Goal: Task Accomplishment & Management: Manage account settings

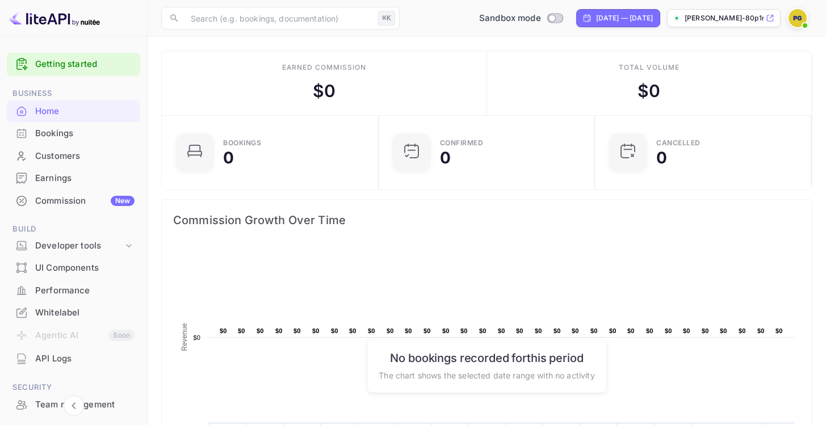
click at [796, 22] on img at bounding box center [798, 18] width 18 height 18
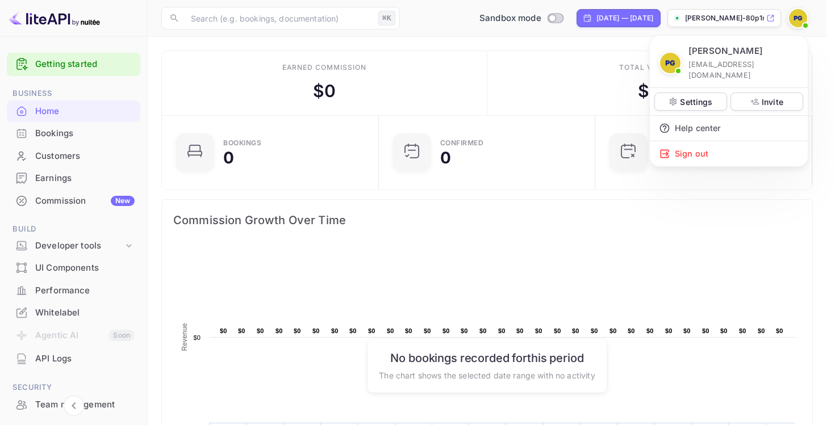
click at [499, 65] on div at bounding box center [417, 212] width 835 height 425
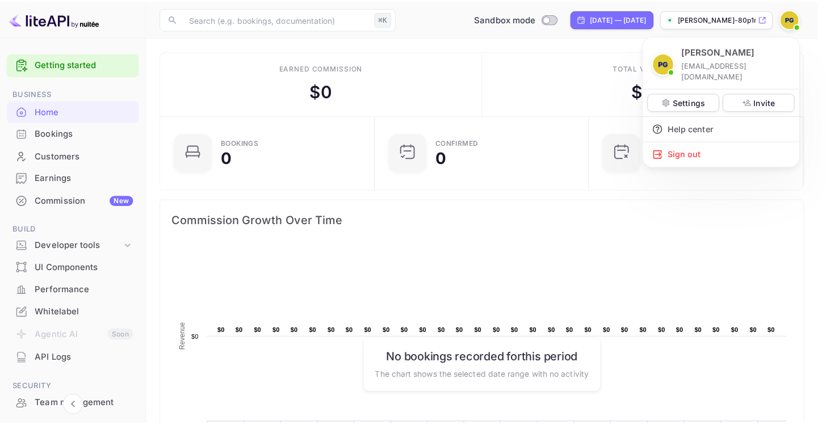
scroll to position [9, 9]
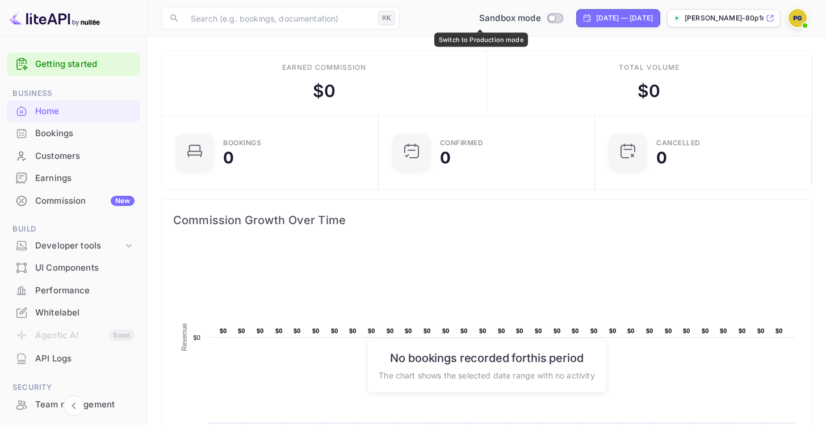
click at [479, 16] on span "Sandbox mode" at bounding box center [510, 18] width 62 height 13
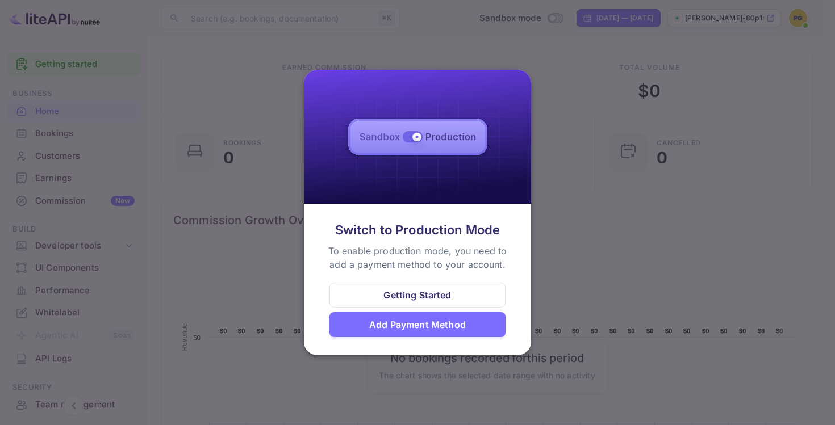
click at [468, 16] on div at bounding box center [417, 212] width 835 height 425
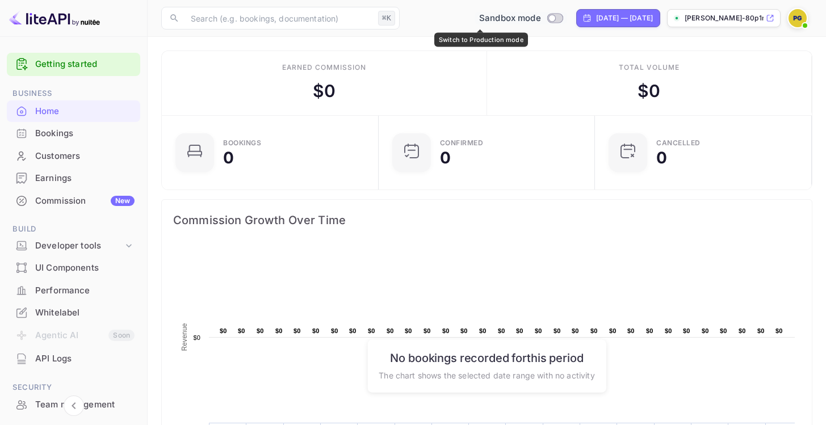
click at [479, 16] on span "Sandbox mode" at bounding box center [510, 18] width 62 height 13
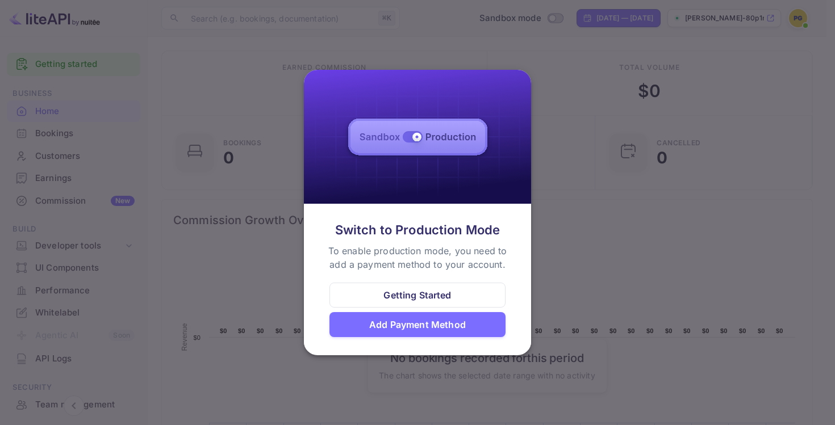
click at [567, 134] on div at bounding box center [417, 212] width 835 height 425
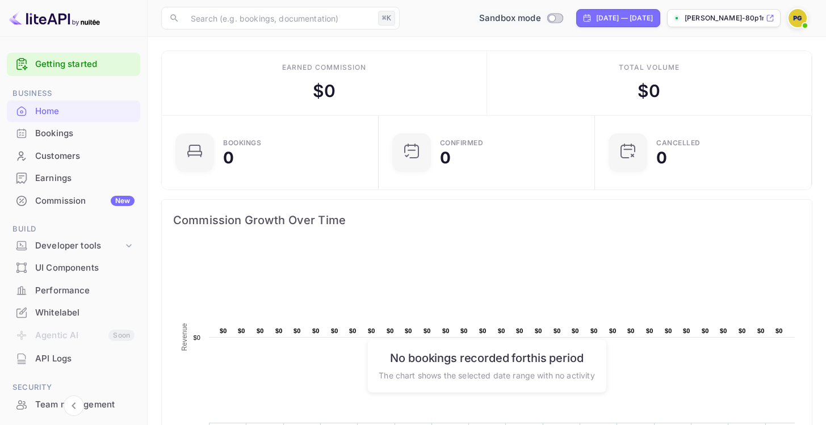
click at [479, 20] on span "Sandbox mode" at bounding box center [510, 18] width 62 height 13
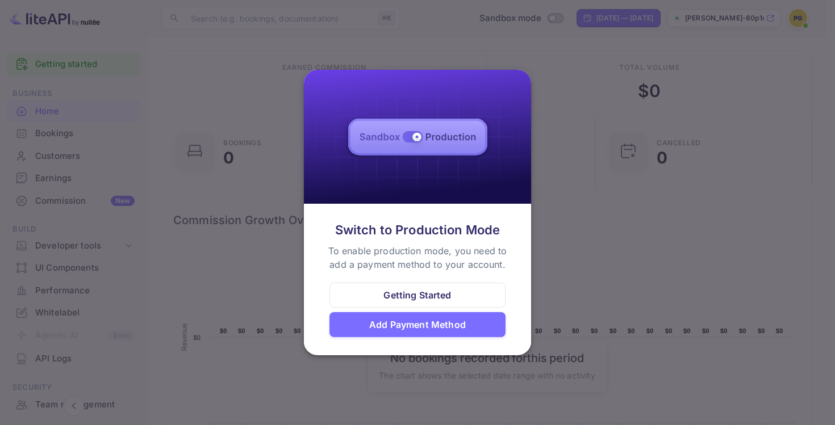
click at [433, 326] on div "Add Payment Method" at bounding box center [417, 325] width 97 height 14
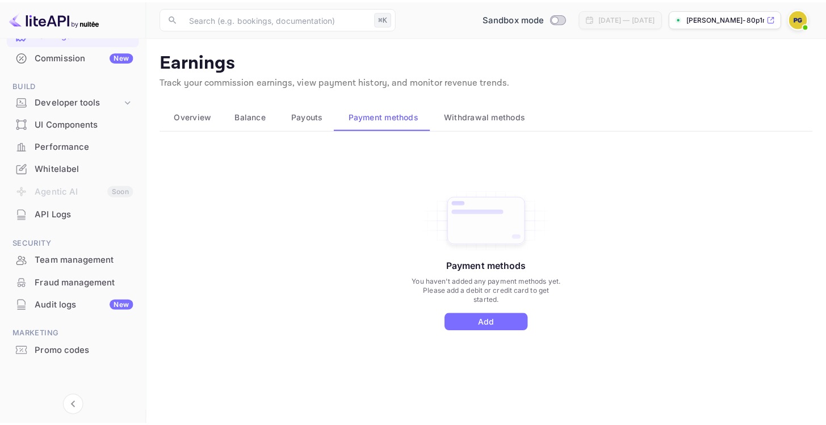
scroll to position [142, 0]
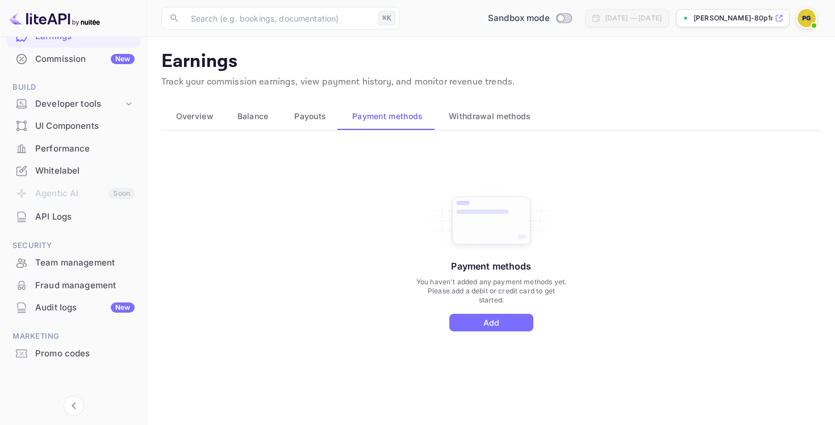
click at [80, 360] on div "Promo codes" at bounding box center [73, 354] width 133 height 22
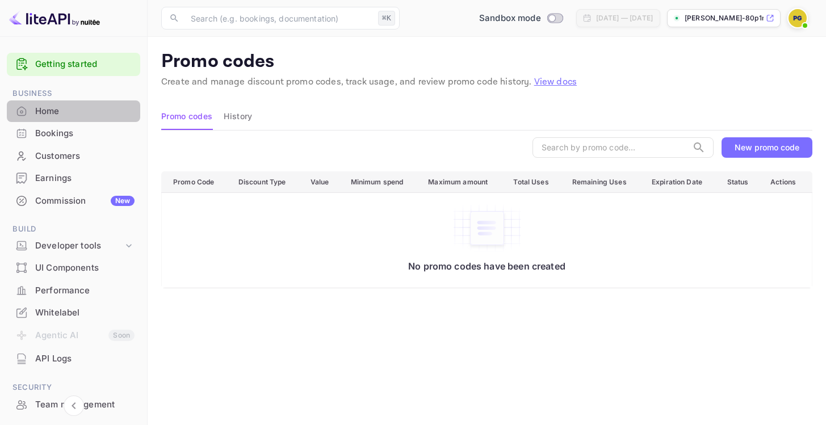
click at [104, 107] on div "Home" at bounding box center [84, 111] width 99 height 13
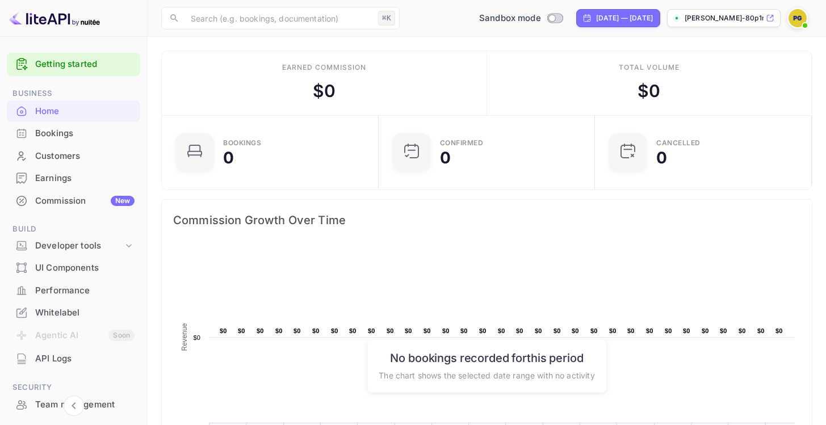
click at [806, 23] on span at bounding box center [805, 25] width 11 height 11
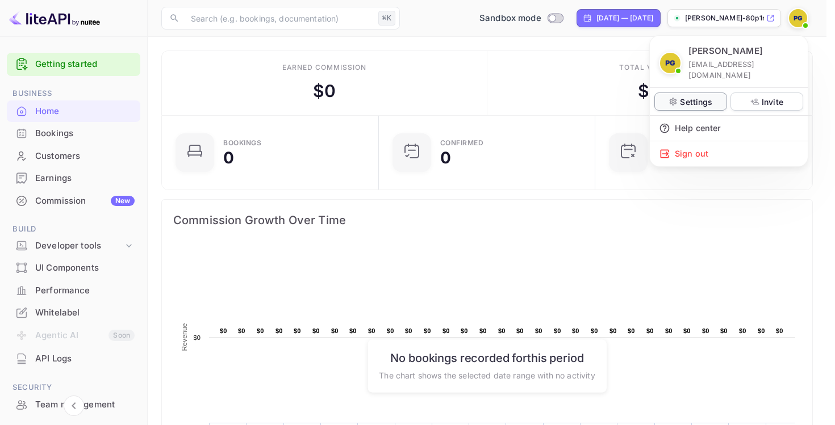
click at [683, 96] on p "Settings" at bounding box center [696, 102] width 32 height 12
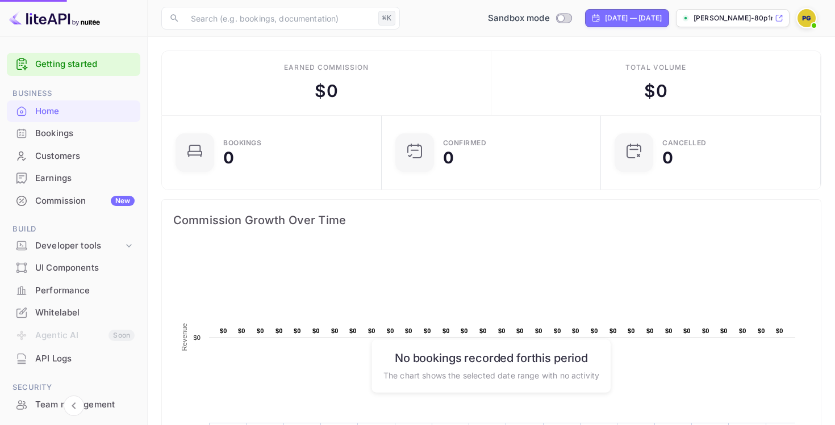
scroll to position [9, 9]
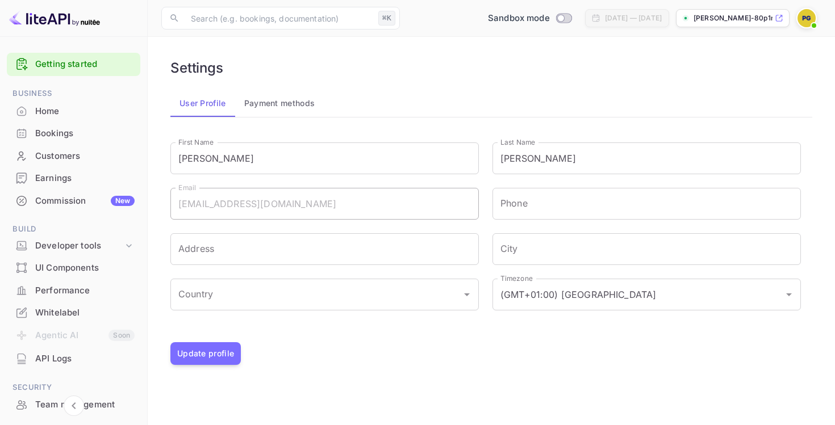
click at [285, 107] on button "Payment methods" at bounding box center [279, 103] width 89 height 27
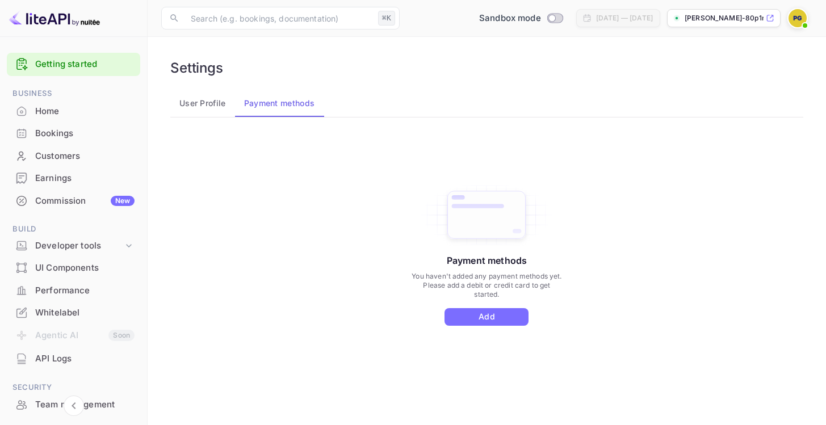
click at [186, 113] on button "User Profile" at bounding box center [202, 103] width 65 height 27
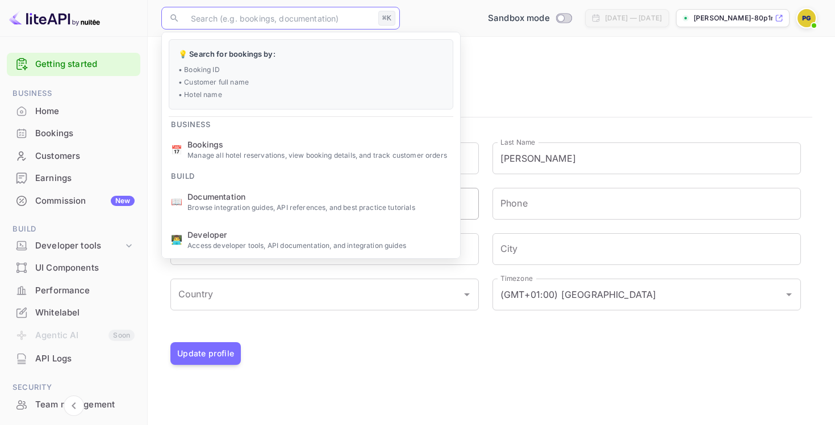
click at [303, 23] on input "text" at bounding box center [279, 18] width 190 height 23
click at [436, 364] on div "Update profile" at bounding box center [491, 353] width 642 height 23
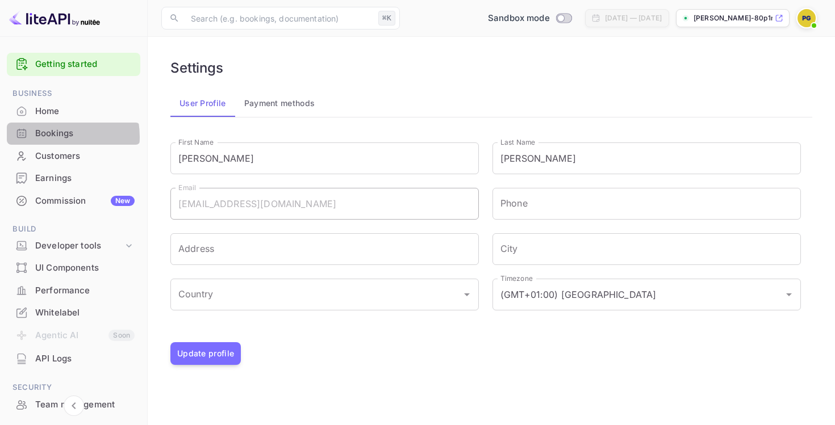
click at [51, 137] on div "Bookings" at bounding box center [84, 133] width 99 height 13
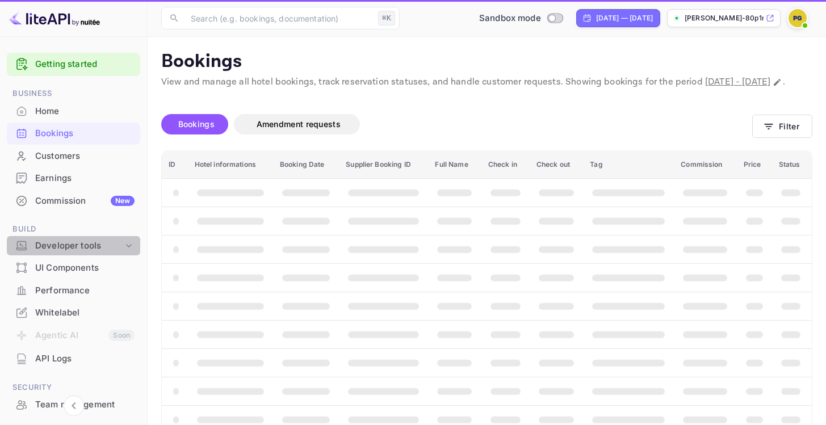
click at [90, 245] on div "Developer tools" at bounding box center [79, 246] width 88 height 13
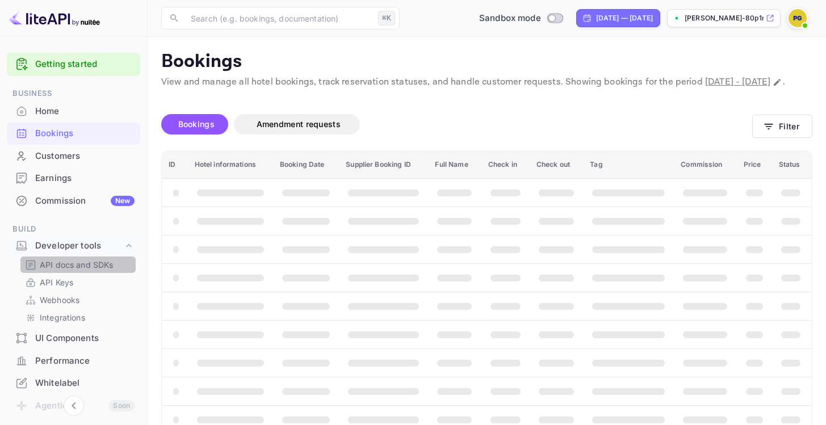
click at [83, 267] on p "API docs and SDKs" at bounding box center [77, 265] width 74 height 12
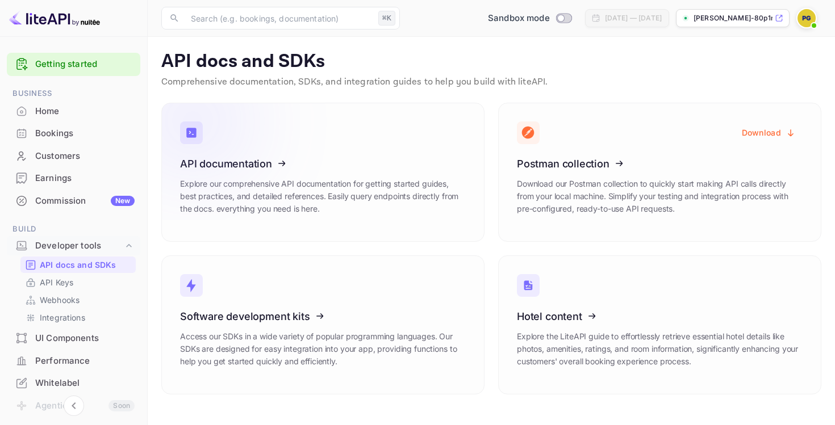
click at [270, 158] on icon at bounding box center [250, 161] width 177 height 117
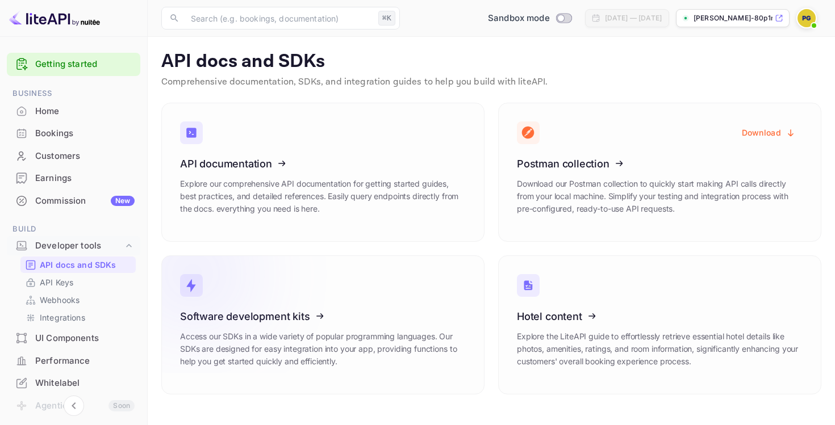
click at [244, 373] on icon at bounding box center [250, 314] width 177 height 117
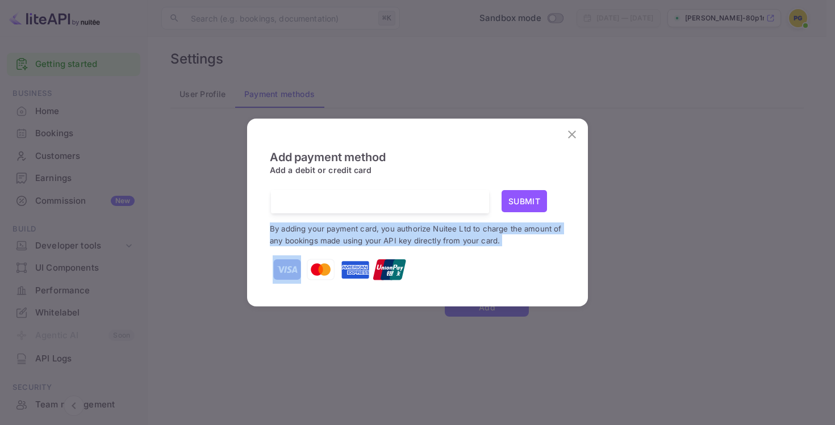
scroll to position [144, 0]
click at [572, 137] on icon "close" at bounding box center [572, 135] width 14 height 14
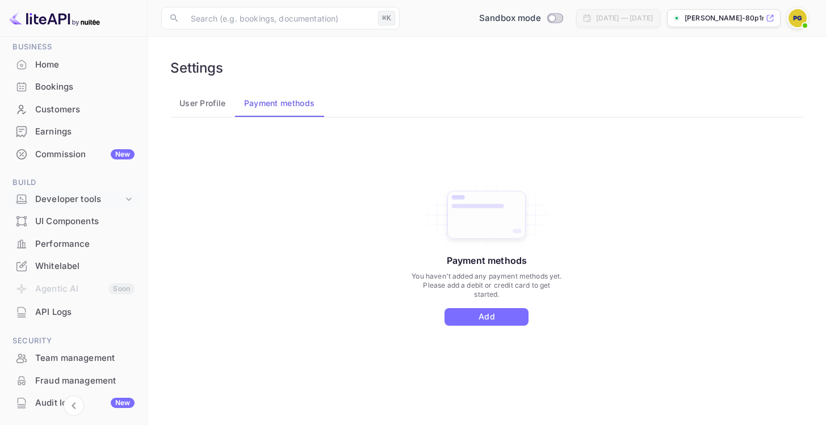
scroll to position [0, 0]
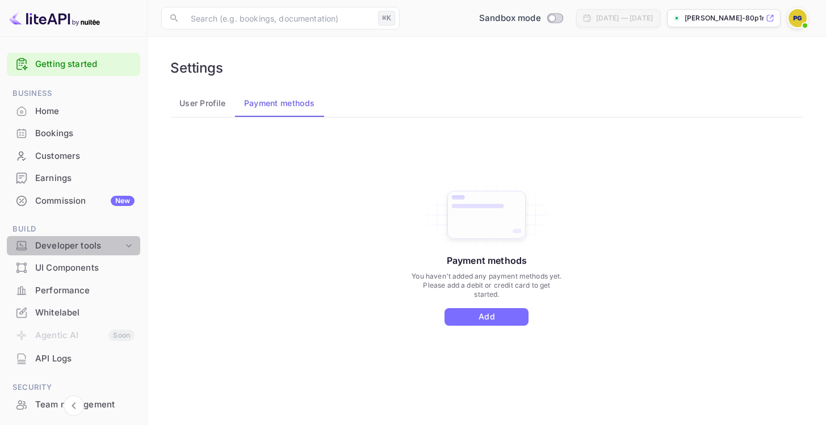
click at [105, 249] on div "Developer tools" at bounding box center [79, 246] width 88 height 13
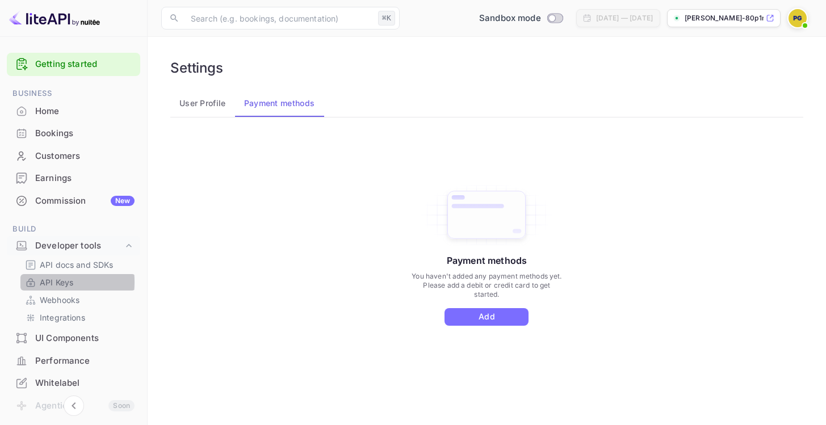
click at [41, 282] on p "API Keys" at bounding box center [57, 283] width 34 height 12
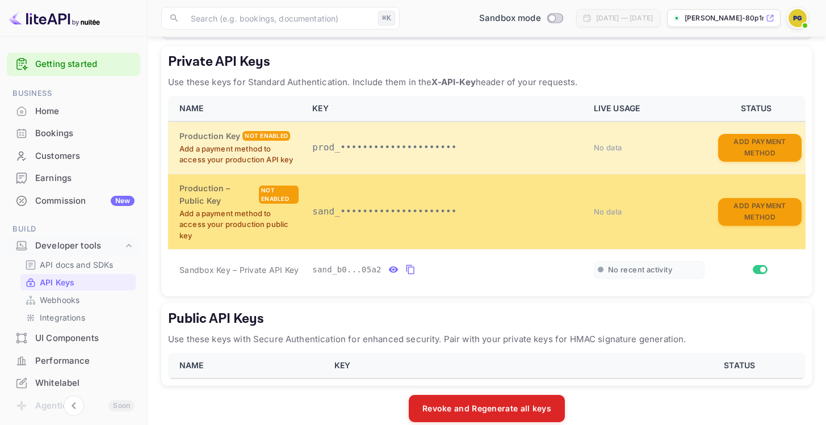
scroll to position [196, 0]
click at [382, 212] on p "sand_•••••••••••••••••••••" at bounding box center [446, 212] width 268 height 14
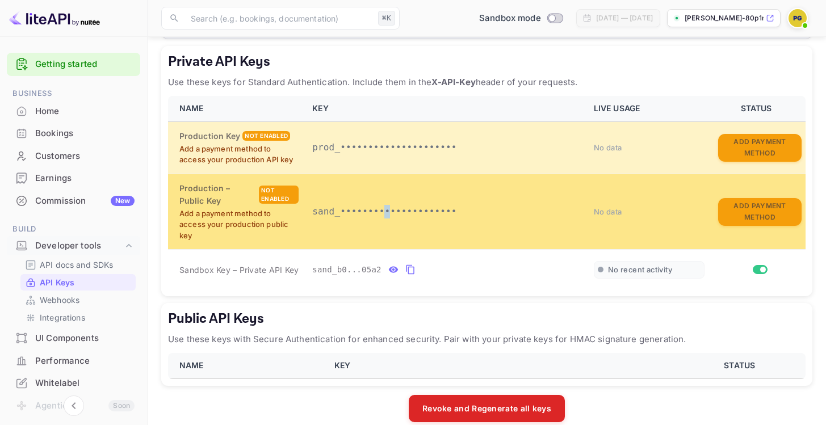
click at [382, 212] on p "sand_•••••••••••••••••••••" at bounding box center [446, 212] width 268 height 14
click at [183, 222] on p "Add a payment method to access your production public key" at bounding box center [238, 225] width 119 height 34
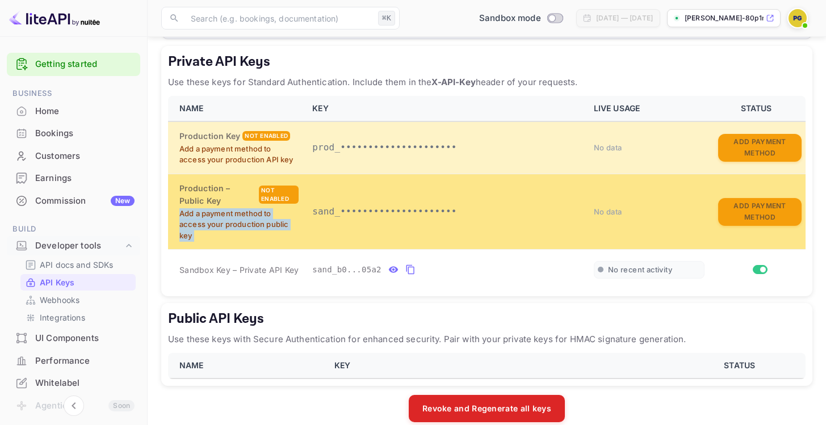
click at [187, 224] on p "Add a payment method to access your production public key" at bounding box center [238, 225] width 119 height 34
click at [228, 219] on p "Add a payment method to access your production public key" at bounding box center [238, 225] width 119 height 34
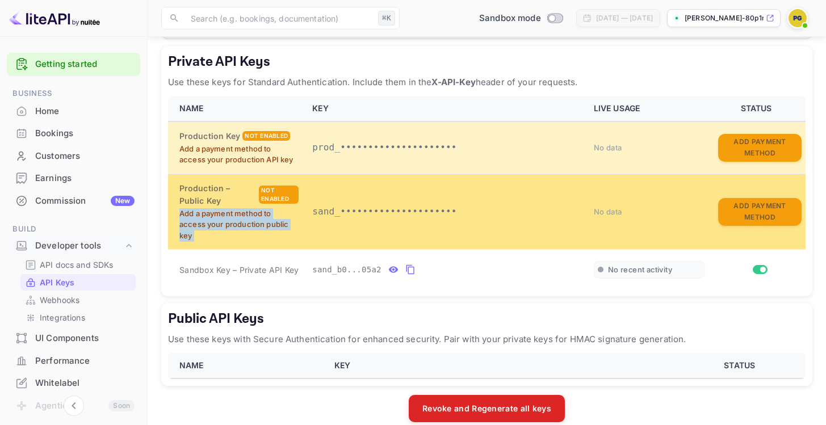
click at [228, 219] on p "Add a payment method to access your production public key" at bounding box center [238, 225] width 119 height 34
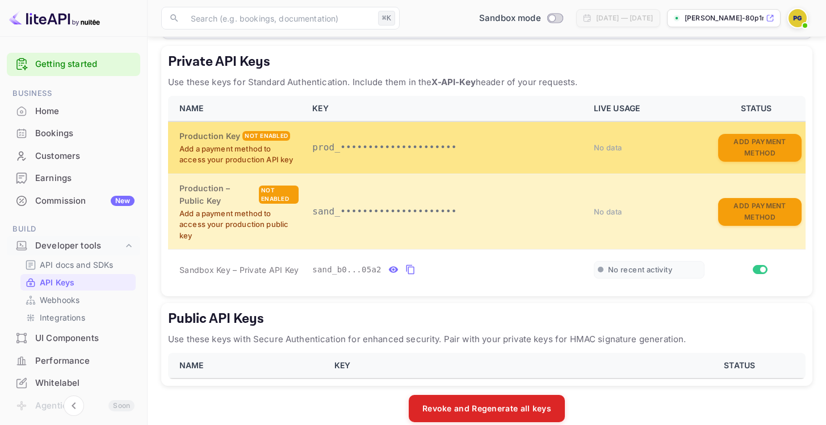
click at [218, 164] on p "Add a payment method to access your production API key" at bounding box center [238, 155] width 119 height 22
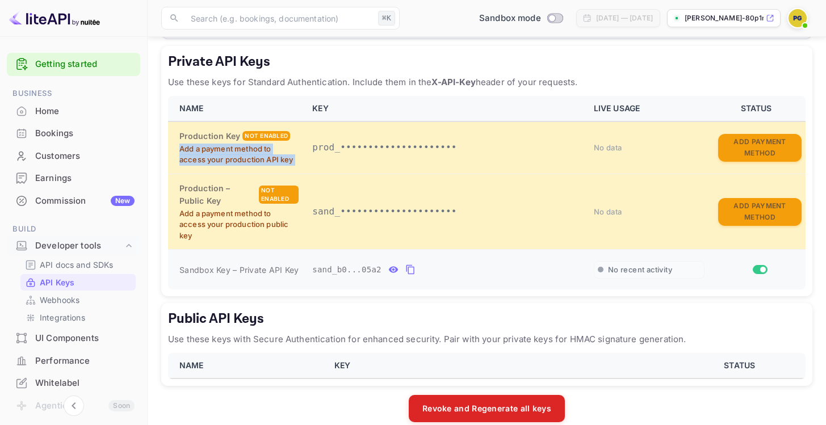
scroll to position [0, 0]
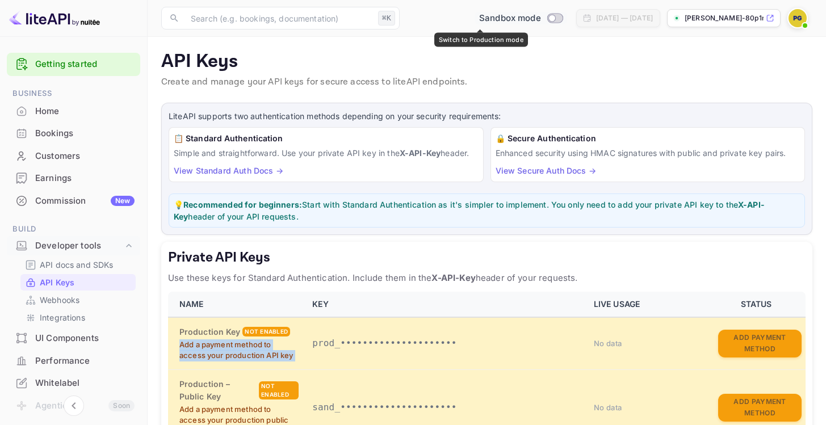
click at [541, 15] on input "Switch to Production mode" at bounding box center [552, 17] width 23 height 7
checkbox input "false"
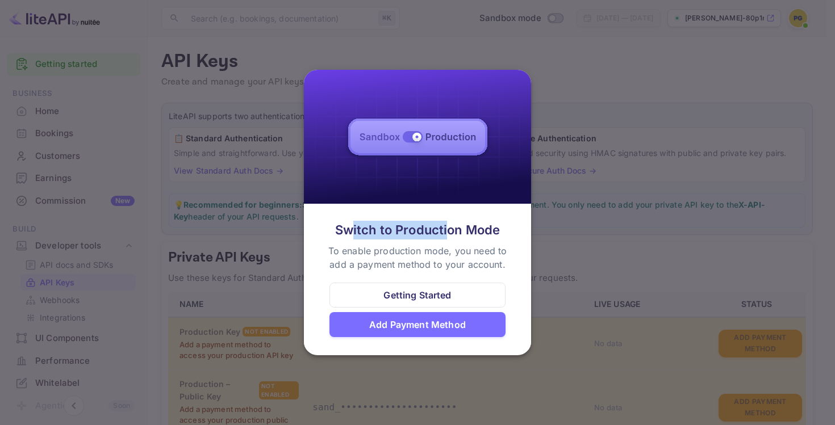
drag, startPoint x: 349, startPoint y: 240, endPoint x: 449, endPoint y: 236, distance: 100.6
click at [449, 236] on div "Switch to Production Mode" at bounding box center [417, 230] width 165 height 19
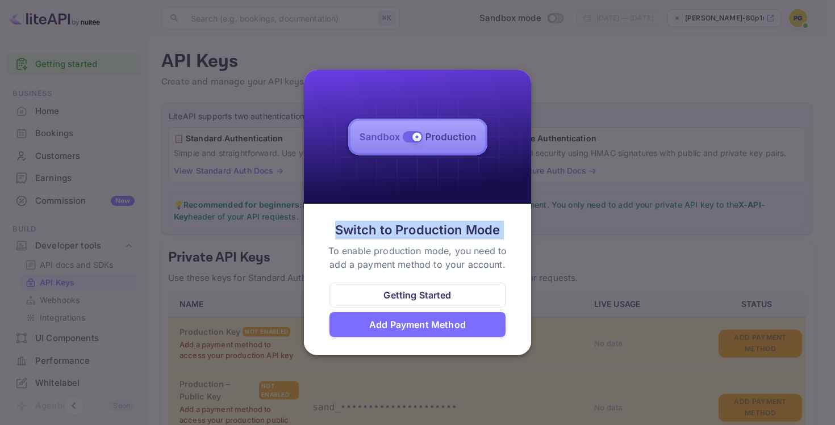
click at [450, 235] on div "Switch to Production Mode" at bounding box center [417, 230] width 165 height 19
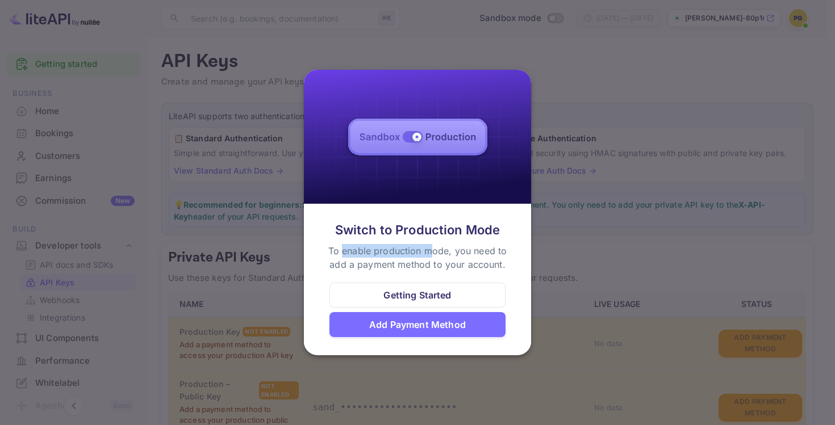
drag, startPoint x: 344, startPoint y: 252, endPoint x: 432, endPoint y: 253, distance: 88.0
click at [432, 253] on div "To enable production mode, you need to add a payment method to your account." at bounding box center [417, 257] width 187 height 27
click at [505, 266] on div "To enable production mode, you need to add a payment method to your account." at bounding box center [417, 257] width 187 height 27
click at [600, 298] on div at bounding box center [417, 212] width 835 height 425
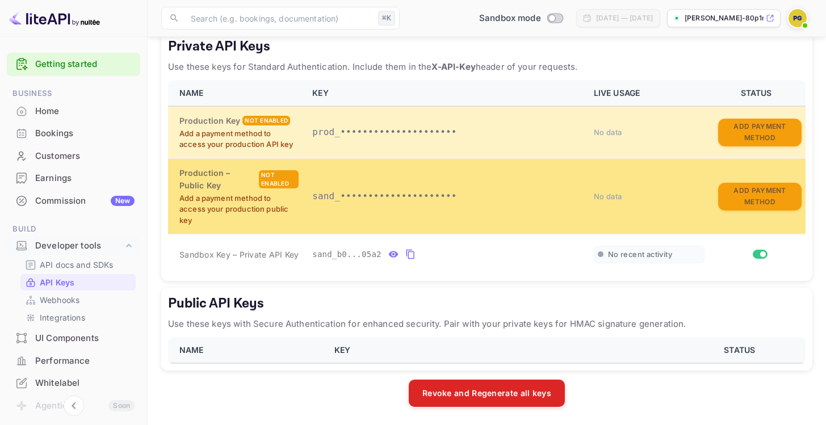
scroll to position [211, 0]
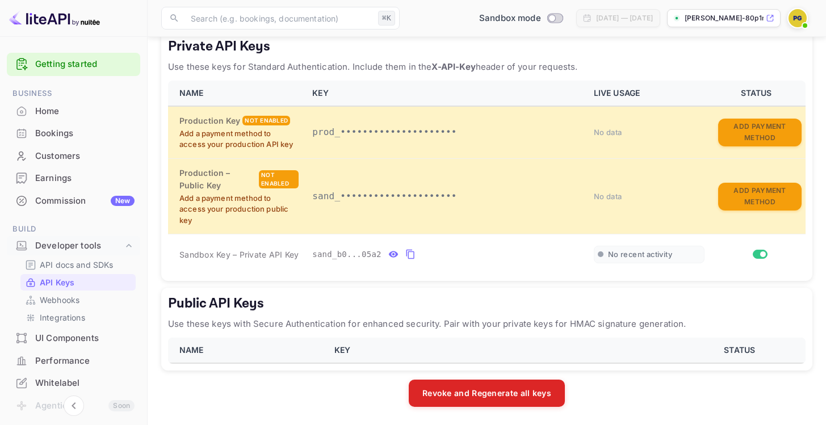
click at [242, 342] on th "NAME" at bounding box center [248, 351] width 160 height 26
click at [243, 342] on th "NAME" at bounding box center [248, 351] width 160 height 26
click at [335, 349] on th "KEY" at bounding box center [503, 351] width 351 height 26
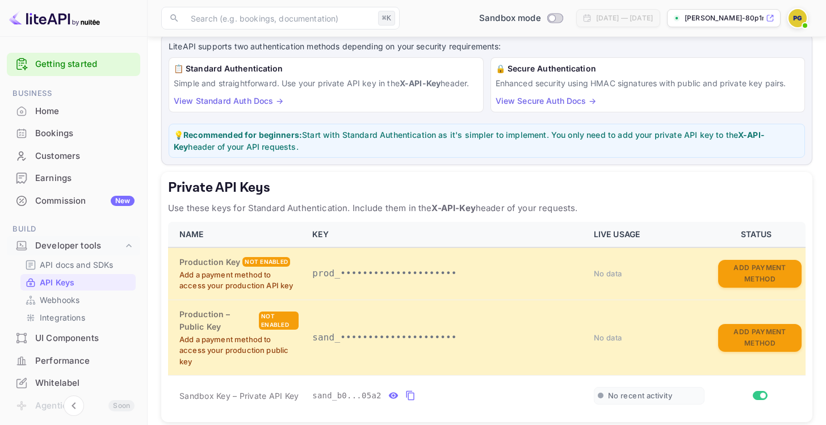
scroll to position [0, 0]
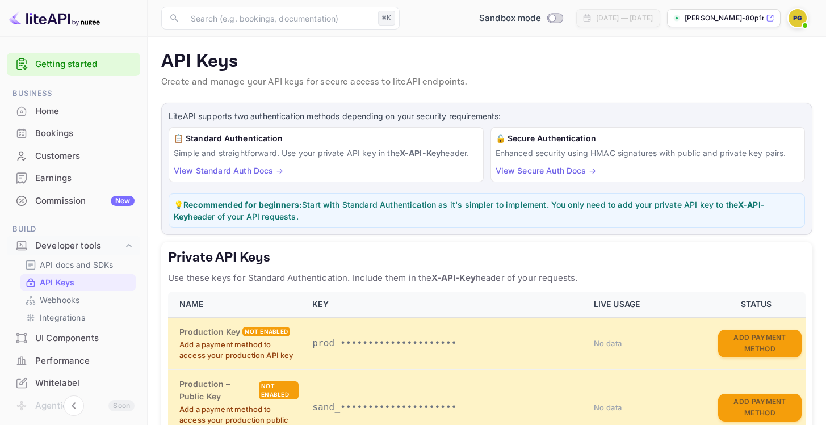
click at [402, 152] on p "Simple and straightforward. Use your private API key in the X-API-Key header." at bounding box center [326, 153] width 305 height 12
drag, startPoint x: 402, startPoint y: 152, endPoint x: 424, endPoint y: 152, distance: 22.7
click at [424, 152] on p "Simple and straightforward. Use your private API key in the X-API-Key header." at bounding box center [326, 153] width 305 height 12
click at [424, 152] on strong "X-API-Key" at bounding box center [420, 153] width 41 height 10
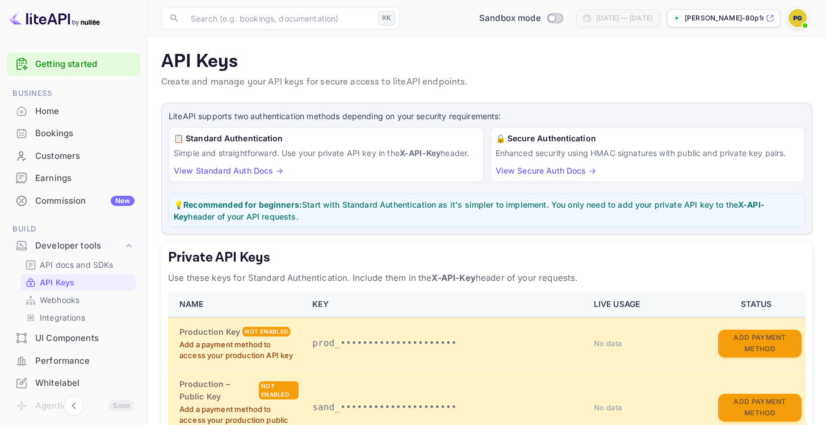
click at [576, 151] on p "Enhanced security using HMAC signatures with public and private key pairs." at bounding box center [648, 153] width 305 height 12
drag, startPoint x: 576, startPoint y: 151, endPoint x: 558, endPoint y: 128, distance: 28.7
click at [565, 135] on div "🔒 Secure Authentication Enhanced security using HMAC signatures with public and…" at bounding box center [648, 154] width 315 height 55
click at [546, 137] on h6 "🔒 Secure Authentication" at bounding box center [648, 138] width 305 height 12
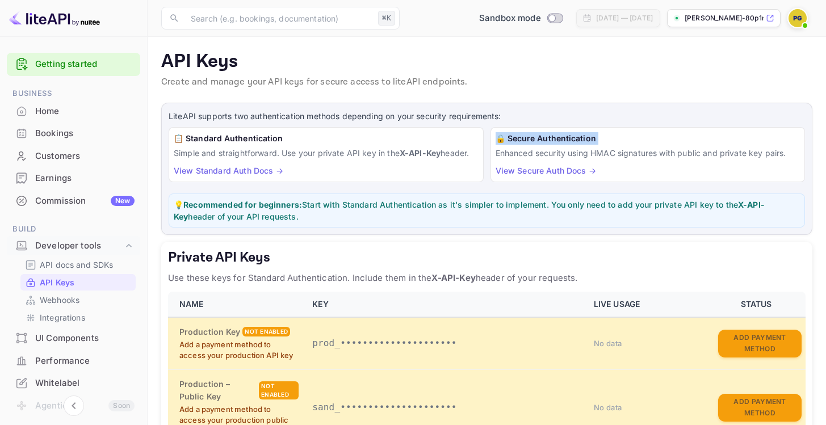
click at [546, 140] on h6 "🔒 Secure Authentication" at bounding box center [648, 138] width 305 height 12
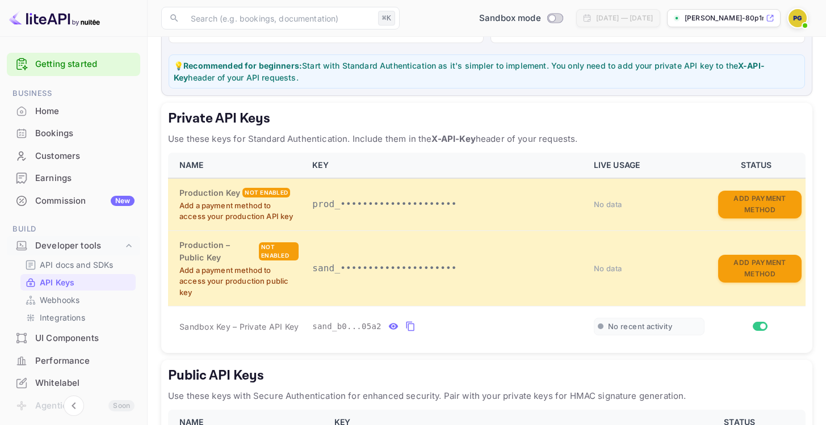
scroll to position [211, 0]
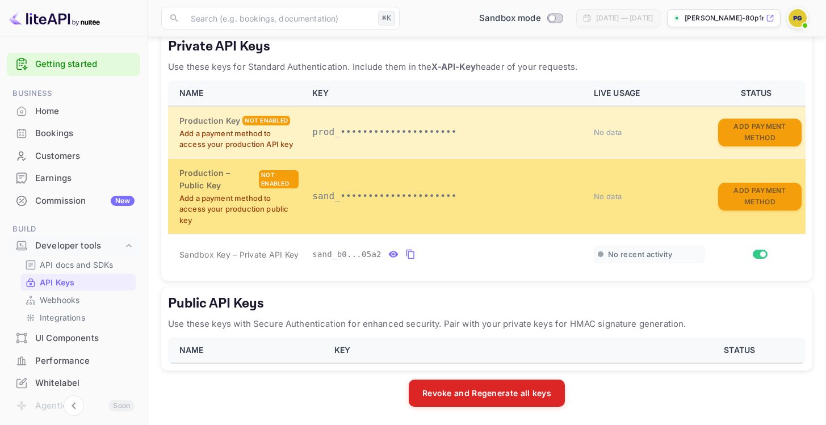
click at [367, 189] on td "sand_•••••••••••••••••••••" at bounding box center [447, 196] width 282 height 76
click at [370, 192] on p "sand_•••••••••••••••••••••" at bounding box center [446, 197] width 268 height 14
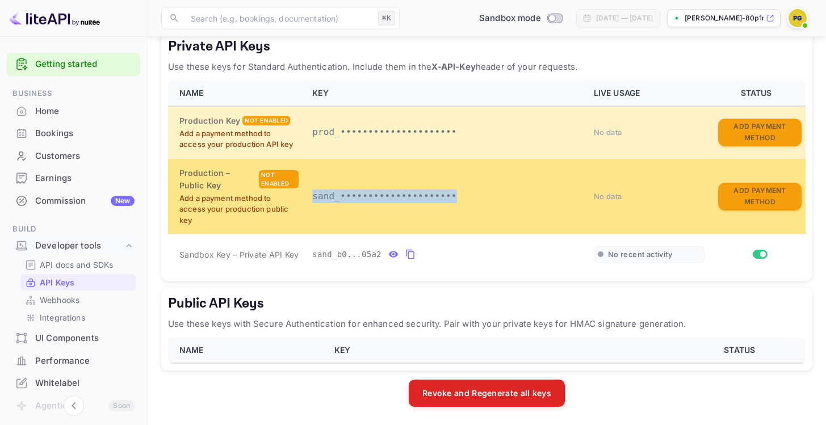
click at [370, 192] on p "sand_•••••••••••••••••••••" at bounding box center [446, 197] width 268 height 14
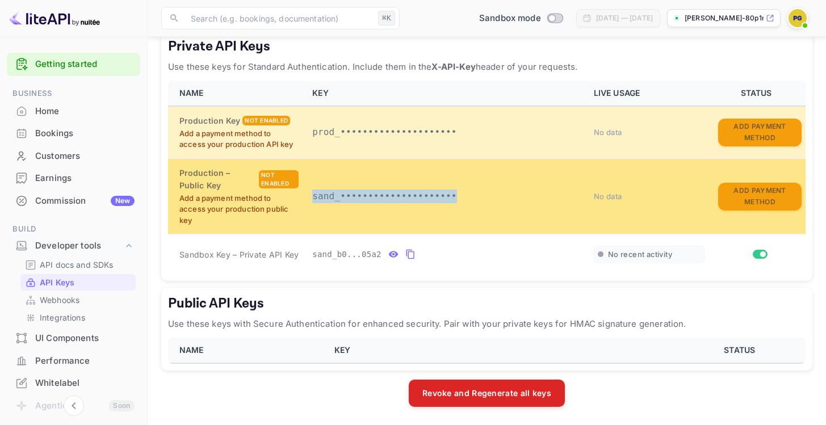
click at [370, 192] on p "sand_•••••••••••••••••••••" at bounding box center [446, 197] width 268 height 14
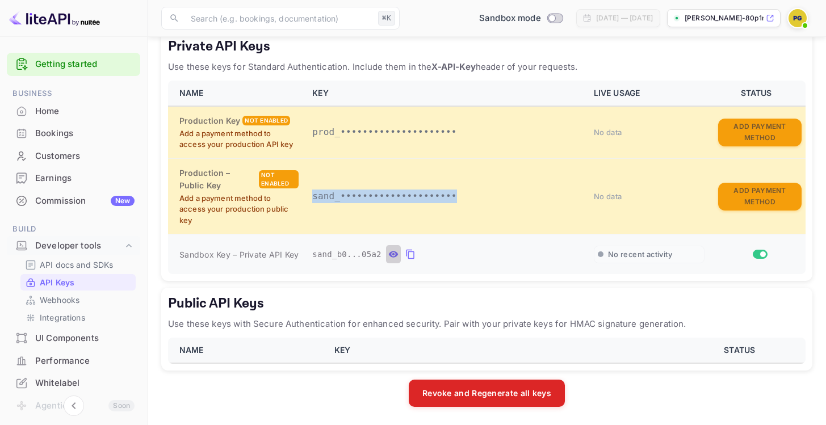
click at [397, 256] on icon "private api keys table" at bounding box center [393, 255] width 10 height 14
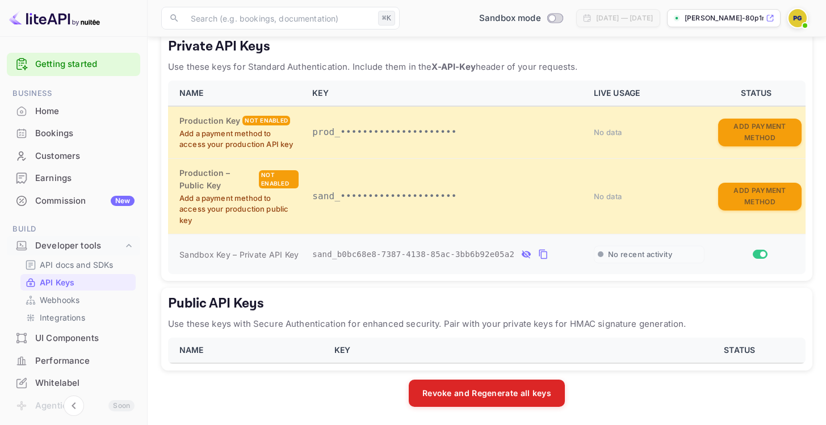
click at [397, 256] on span "sand_b0bc68e8-7387-4138-85ac-3bb6b92e05a2" at bounding box center [413, 255] width 202 height 12
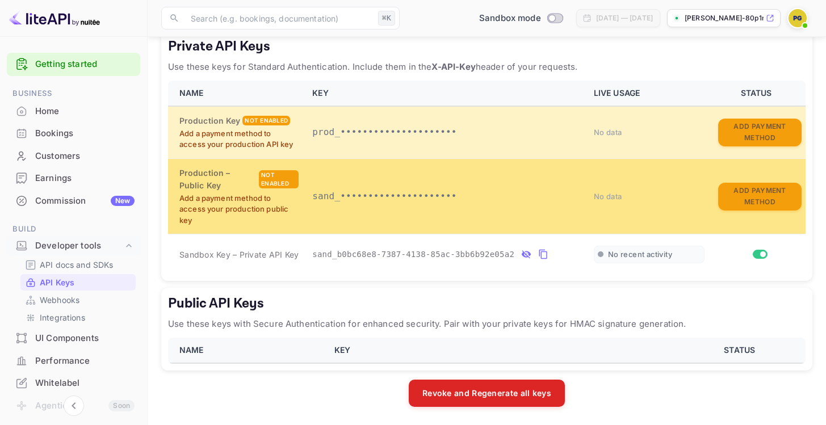
click at [397, 197] on p "sand_•••••••••••••••••••••" at bounding box center [446, 197] width 268 height 14
